Goal: Information Seeking & Learning: Learn about a topic

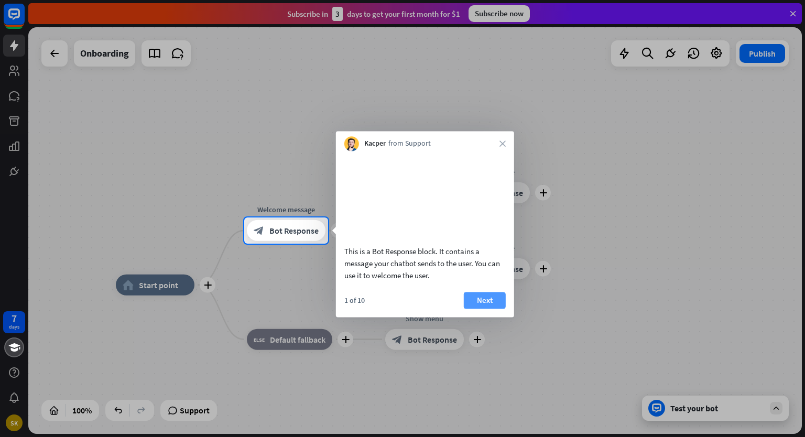
click at [478, 307] on button "Next" at bounding box center [485, 300] width 42 height 17
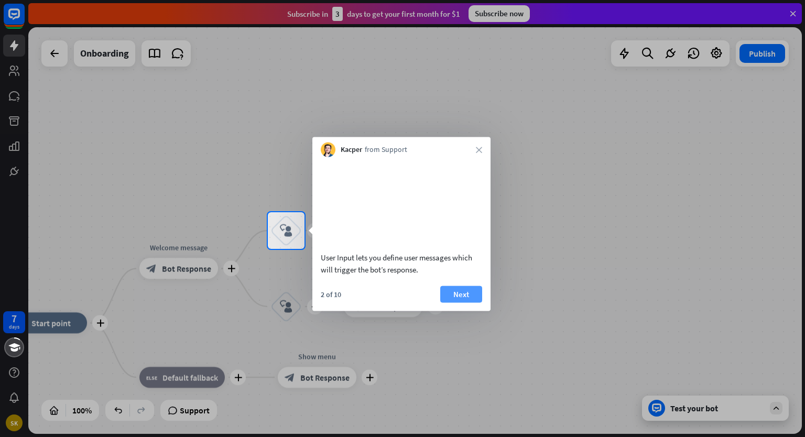
click at [470, 303] on button "Next" at bounding box center [461, 294] width 42 height 17
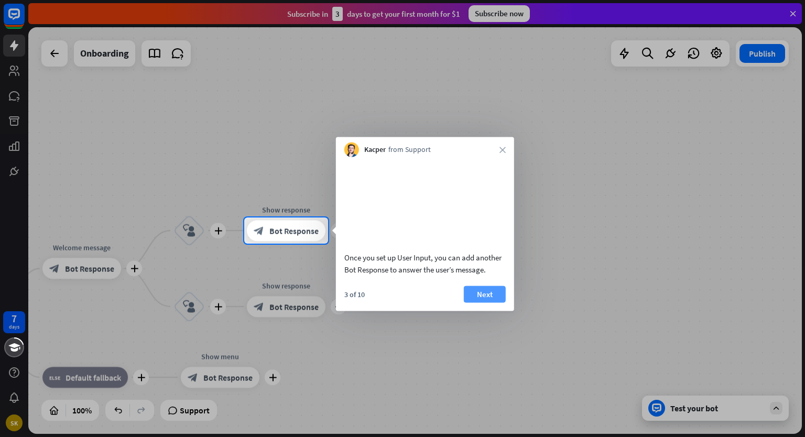
click at [485, 303] on button "Next" at bounding box center [485, 294] width 42 height 17
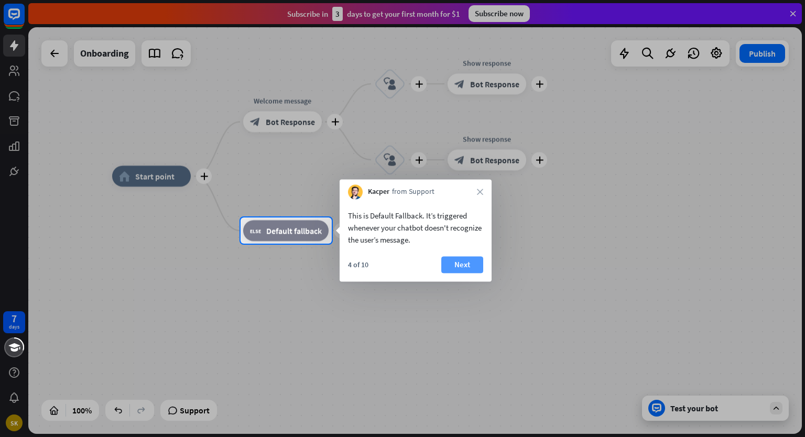
click at [452, 267] on button "Next" at bounding box center [463, 264] width 42 height 17
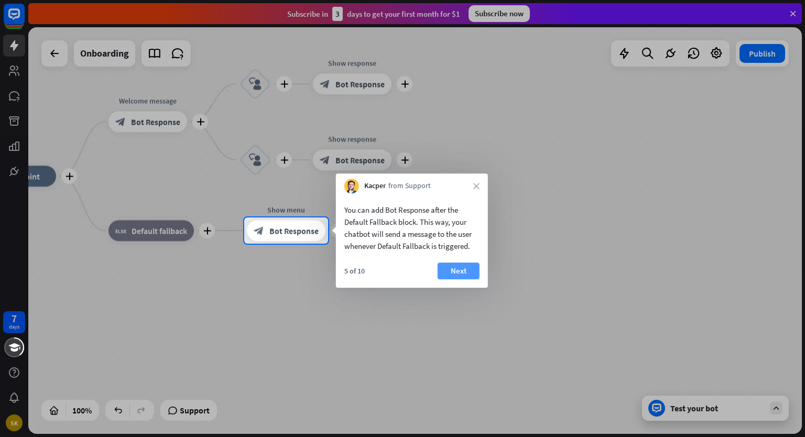
click at [463, 265] on button "Next" at bounding box center [459, 271] width 42 height 17
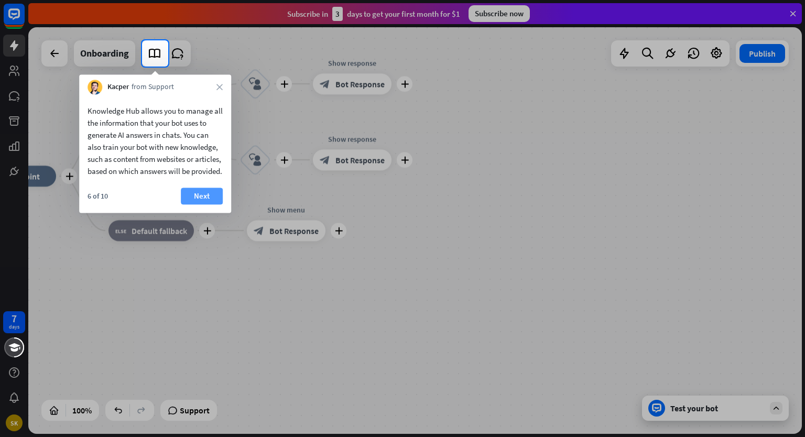
click at [203, 205] on button "Next" at bounding box center [202, 196] width 42 height 17
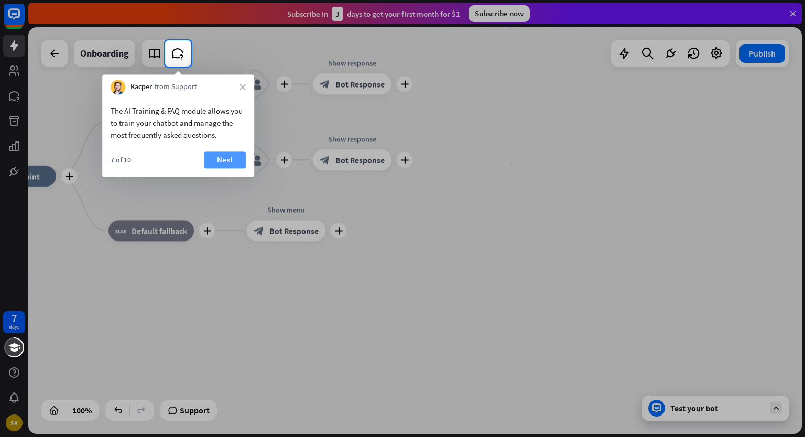
click at [223, 165] on button "Next" at bounding box center [225, 160] width 42 height 17
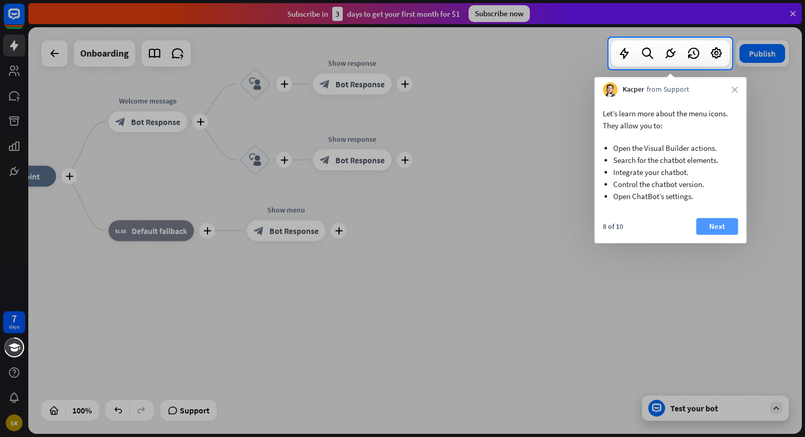
click at [717, 227] on button "Next" at bounding box center [717, 226] width 42 height 17
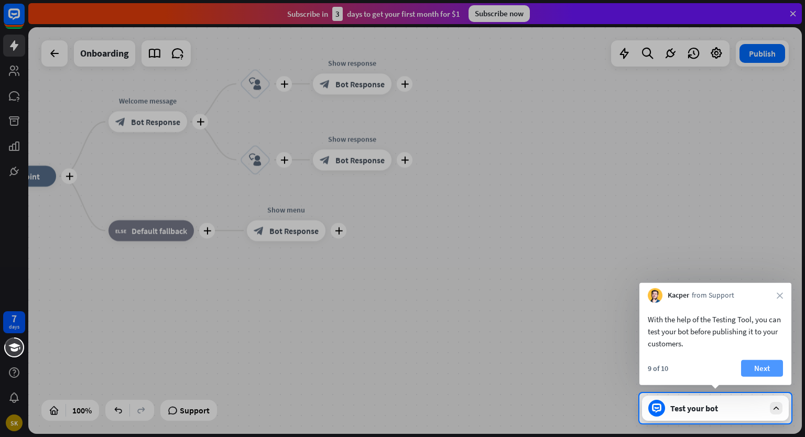
click at [751, 374] on button "Next" at bounding box center [762, 368] width 42 height 17
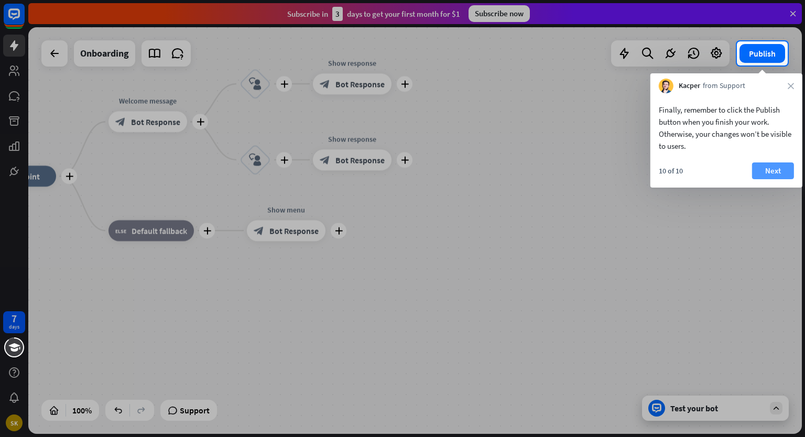
click at [763, 169] on button "Next" at bounding box center [773, 171] width 42 height 17
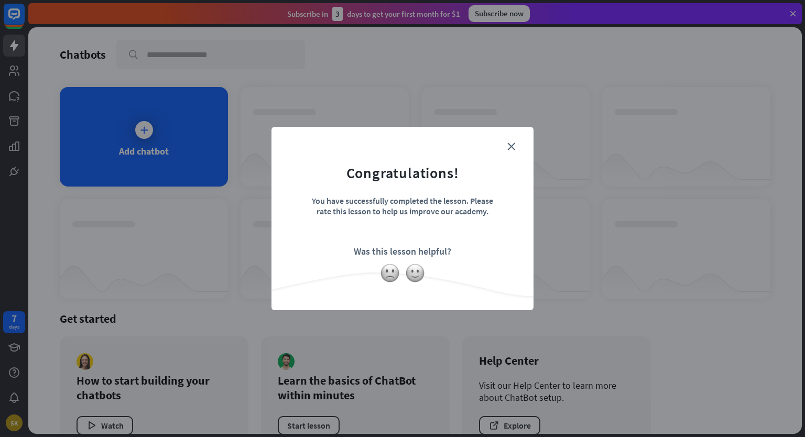
click at [513, 152] on form "Congratulations! You have successfully completed the lesson. Please rate this l…" at bounding box center [403, 202] width 236 height 125
click at [409, 274] on img at bounding box center [415, 273] width 20 height 20
